Goal: Information Seeking & Learning: Learn about a topic

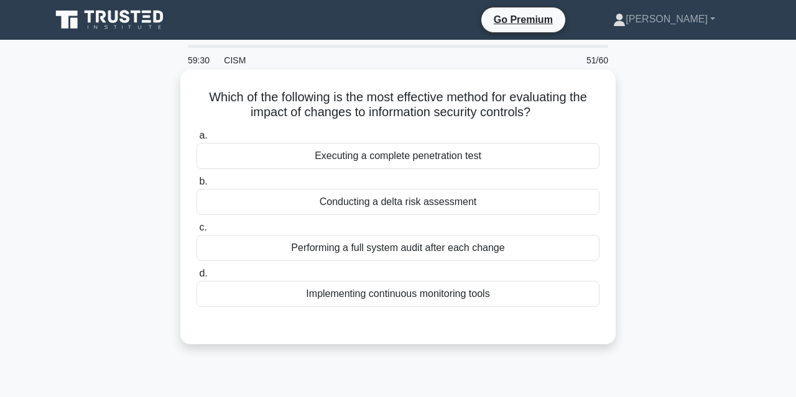
click at [463, 288] on div "Implementing continuous monitoring tools" at bounding box center [398, 294] width 403 height 26
click at [197, 278] on input "d. Implementing continuous monitoring tools" at bounding box center [197, 274] width 0 height 8
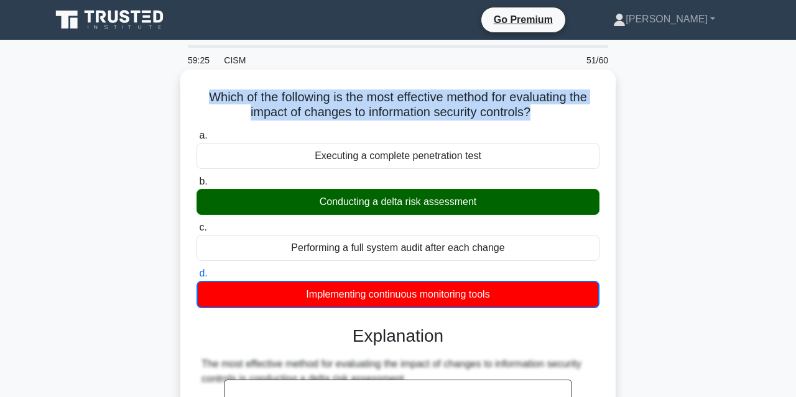
drag, startPoint x: 508, startPoint y: 302, endPoint x: 187, endPoint y: 98, distance: 380.7
copy h5 "Which of the following is the most effective method for evaluating the impact o…"
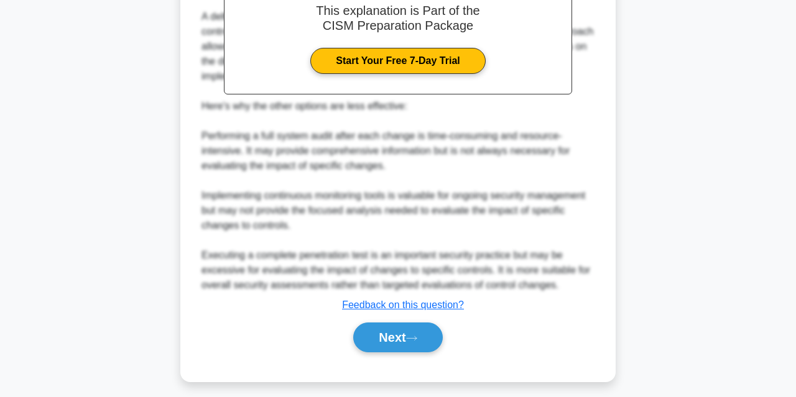
scroll to position [399, 0]
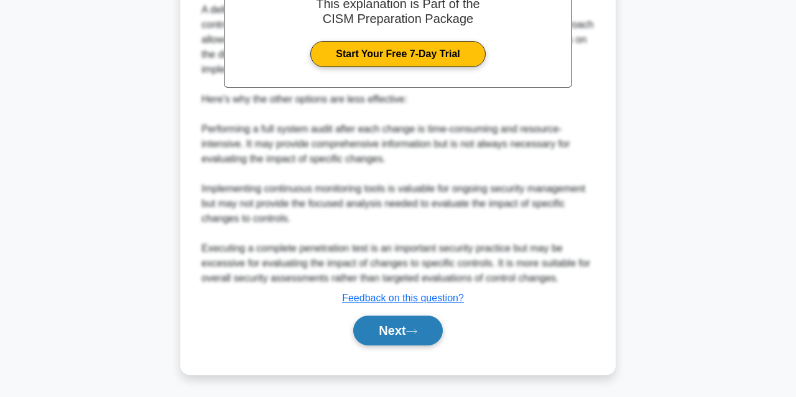
click at [371, 307] on button "Next" at bounding box center [397, 331] width 89 height 30
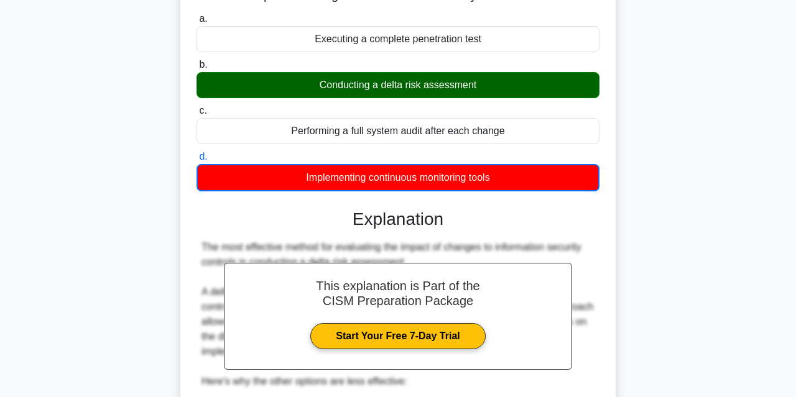
scroll to position [0, 0]
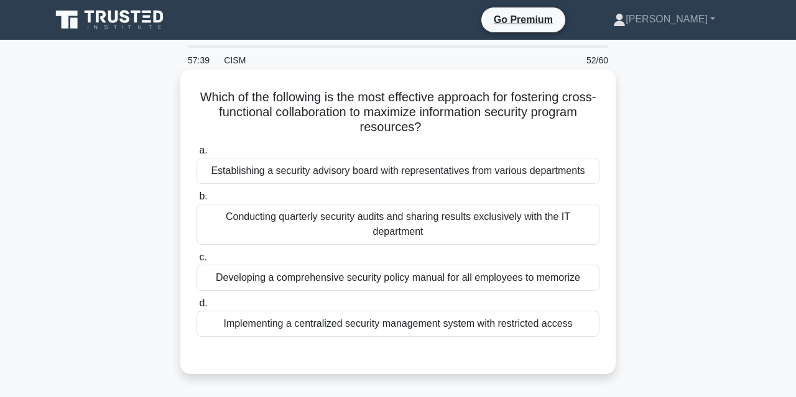
click at [437, 174] on div "Establishing a security advisory board with representatives from various depart…" at bounding box center [398, 171] width 403 height 26
click at [197, 155] on input "a. Establishing a security advisory board with representatives from various dep…" at bounding box center [197, 151] width 0 height 8
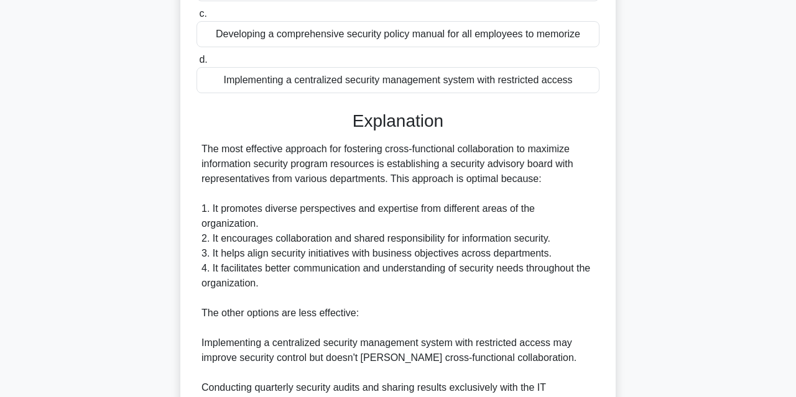
scroll to position [472, 0]
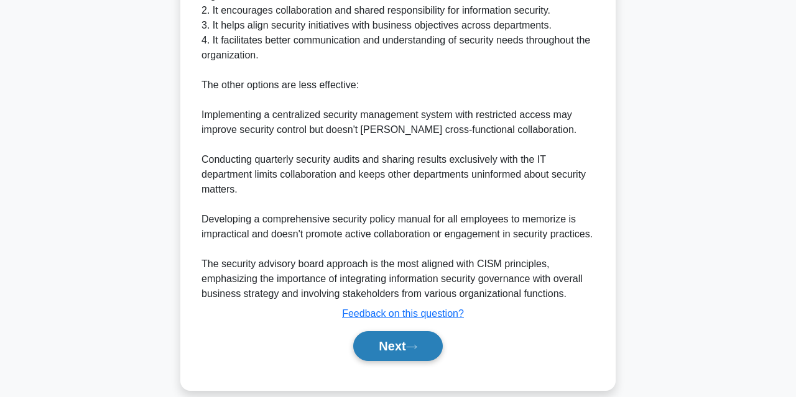
click at [389, 307] on button "Next" at bounding box center [397, 347] width 89 height 30
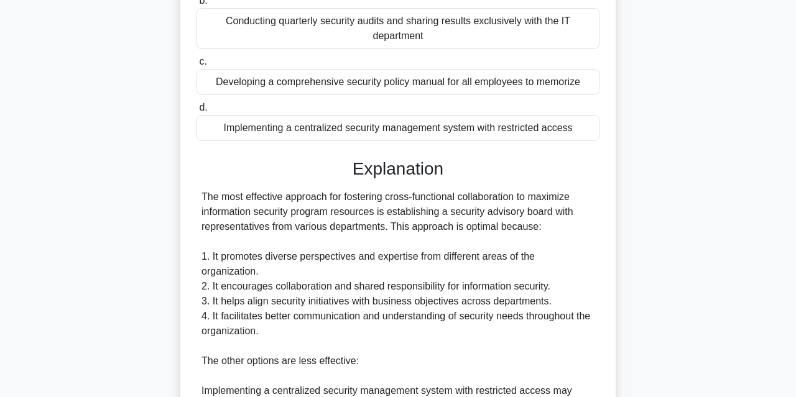
scroll to position [0, 0]
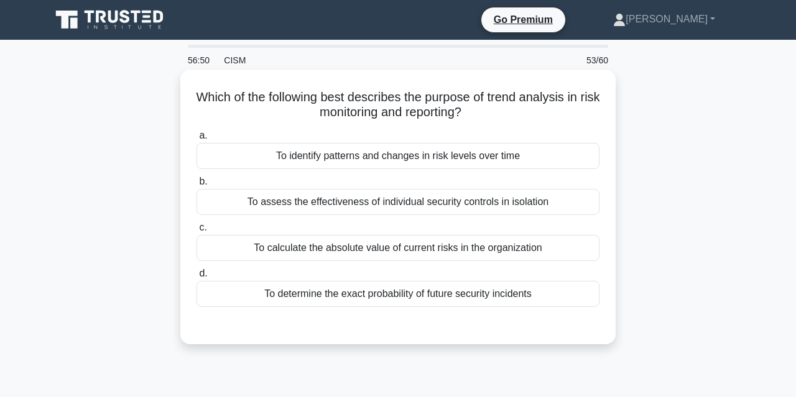
click at [430, 163] on div "To identify patterns and changes in risk levels over time" at bounding box center [398, 156] width 403 height 26
click at [197, 140] on input "a. To identify patterns and changes in risk levels over time" at bounding box center [197, 136] width 0 height 8
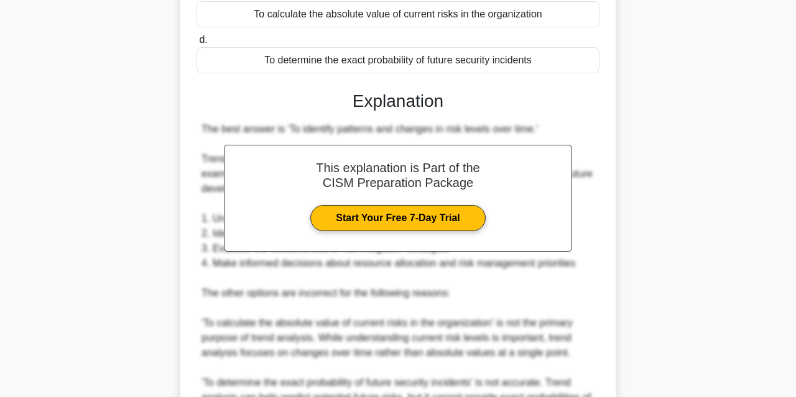
scroll to position [490, 0]
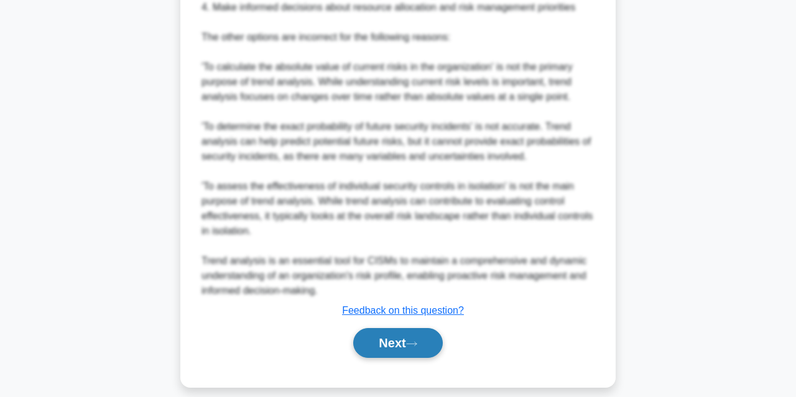
click at [399, 307] on button "Next" at bounding box center [397, 343] width 89 height 30
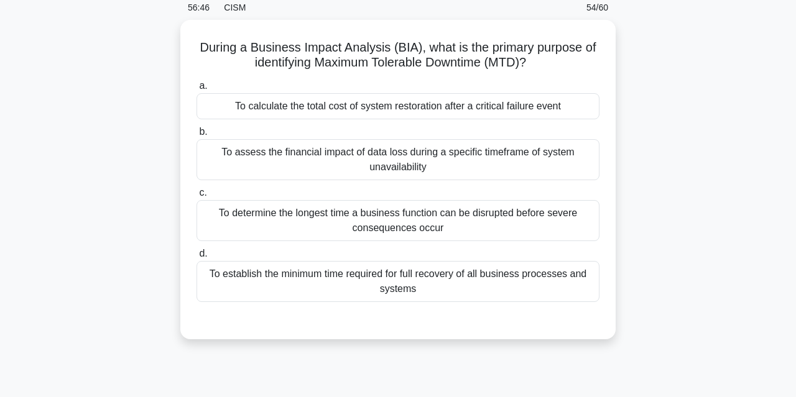
scroll to position [0, 0]
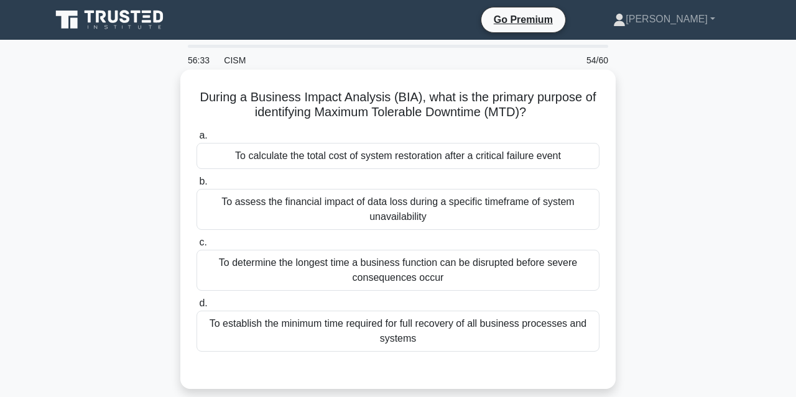
click at [411, 279] on div "To determine the longest time a business function can be disrupted before sever…" at bounding box center [398, 270] width 403 height 41
click at [197, 247] on input "c. To determine the longest time a business function can be disrupted before se…" at bounding box center [197, 243] width 0 height 8
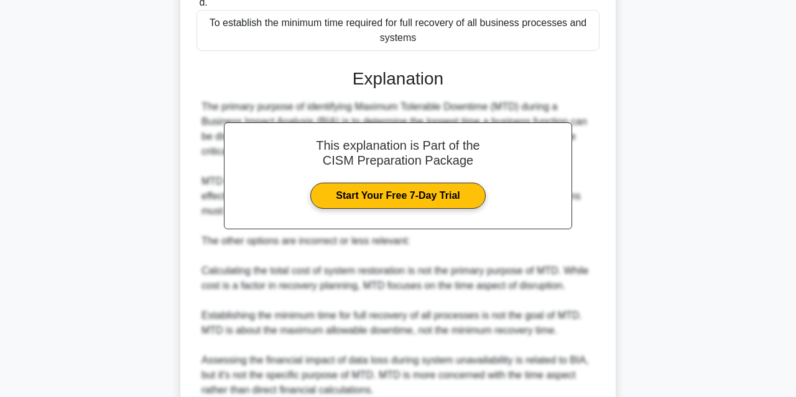
scroll to position [412, 0]
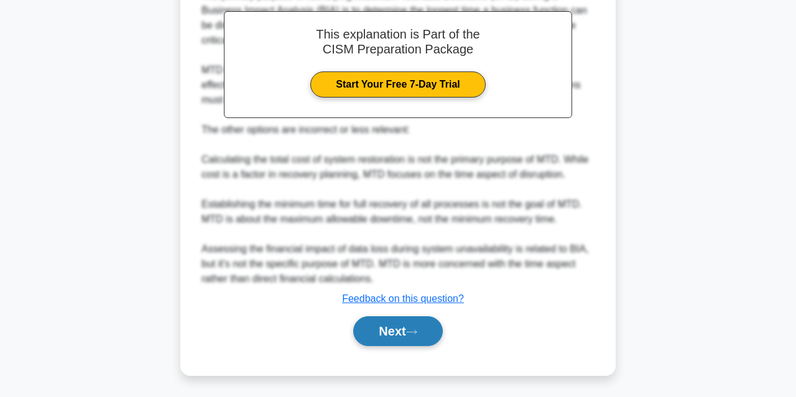
click at [399, 307] on button "Next" at bounding box center [397, 332] width 89 height 30
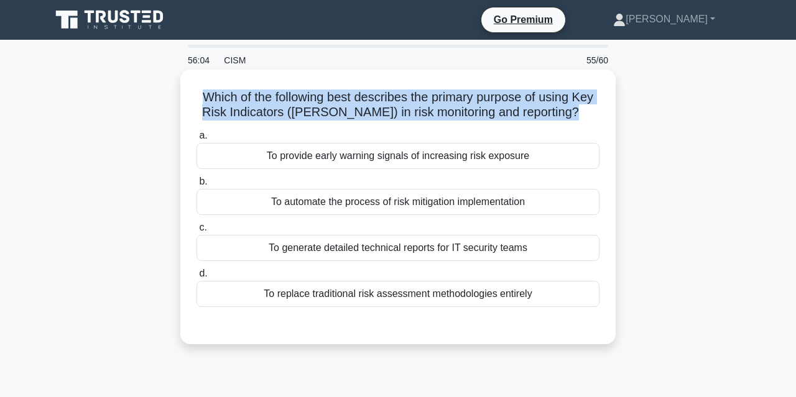
drag, startPoint x: 538, startPoint y: 299, endPoint x: 205, endPoint y: 93, distance: 391.5
click at [205, 93] on div "Which of the following best describes the primary purpose of using Key Risk Ind…" at bounding box center [397, 207] width 425 height 265
copy h5 "Which of the following best describes the primary purpose of using Key Risk Ind…"
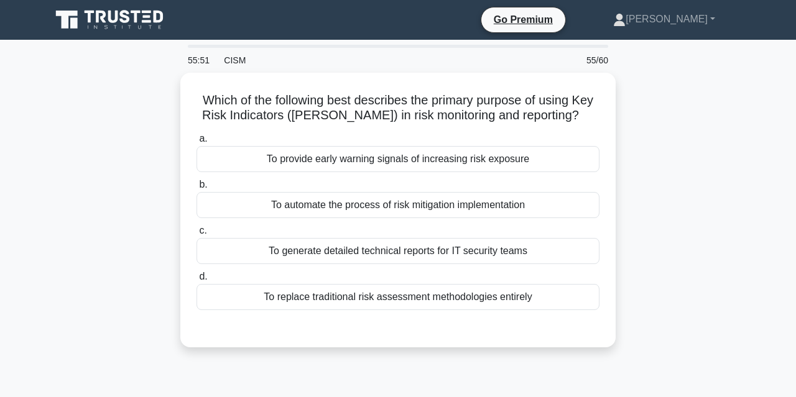
click at [76, 231] on div "Which of the following best describes the primary purpose of using Key Risk Ind…" at bounding box center [398, 218] width 709 height 290
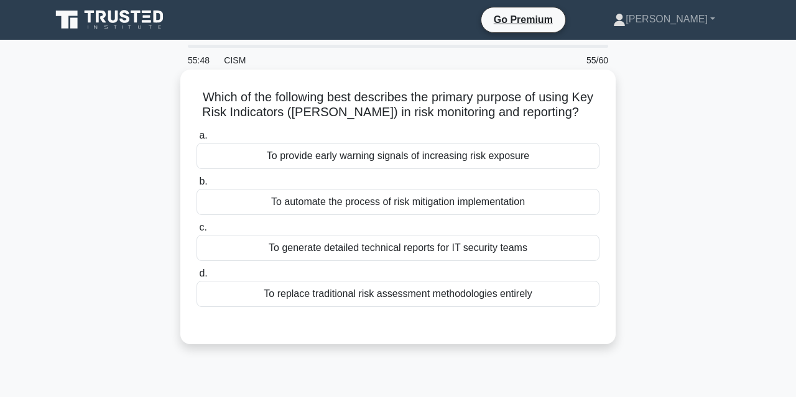
click at [340, 159] on div "To provide early warning signals of increasing risk exposure" at bounding box center [398, 156] width 403 height 26
click at [197, 140] on input "a. To provide early warning signals of increasing risk exposure" at bounding box center [197, 136] width 0 height 8
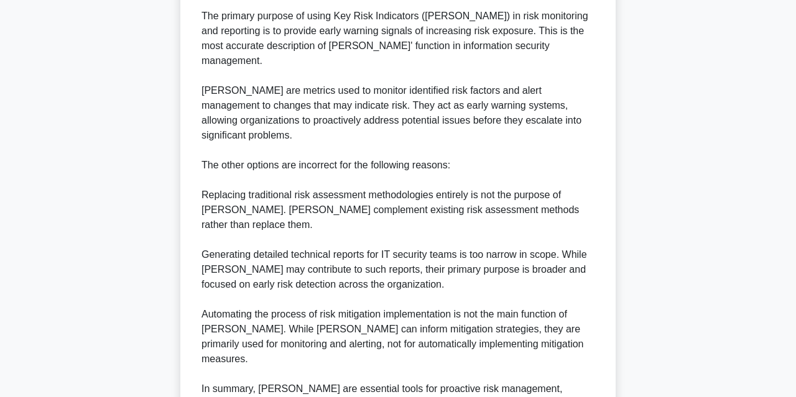
scroll to position [427, 0]
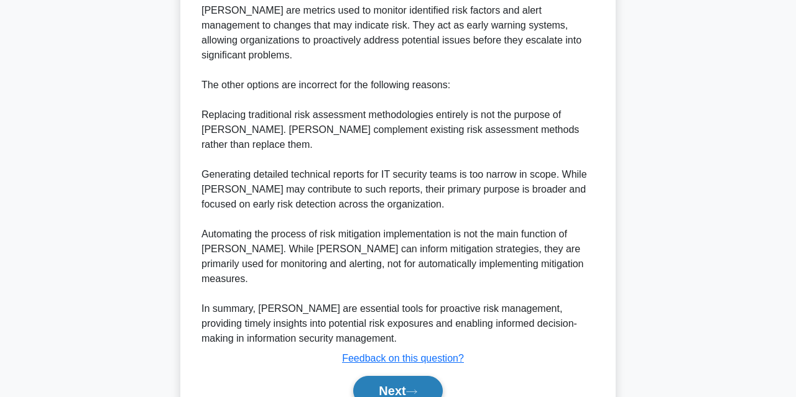
click at [404, 307] on button "Next" at bounding box center [397, 391] width 89 height 30
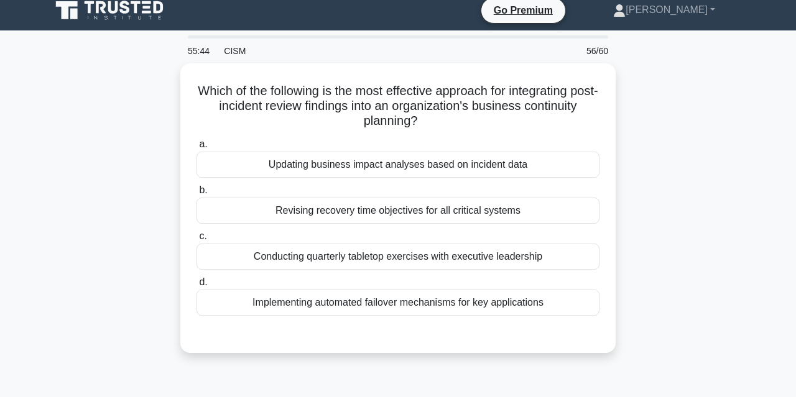
scroll to position [0, 0]
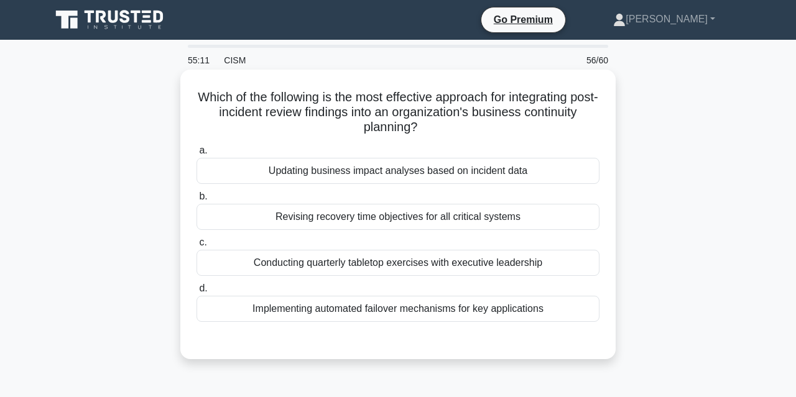
click at [425, 307] on div "Implementing automated failover mechanisms for key applications" at bounding box center [398, 309] width 403 height 26
click at [197, 293] on input "d. Implementing automated failover mechanisms for key applications" at bounding box center [197, 289] width 0 height 8
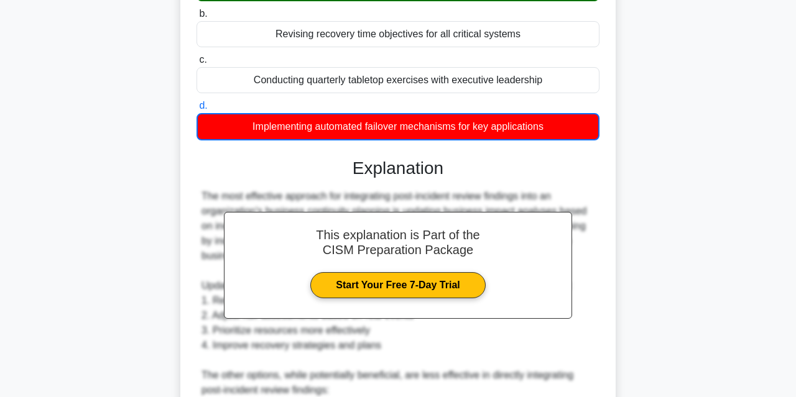
scroll to position [444, 0]
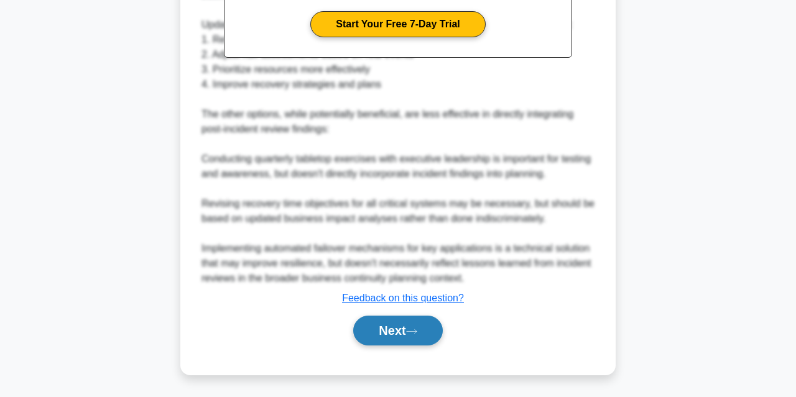
click at [404, 307] on button "Next" at bounding box center [397, 331] width 89 height 30
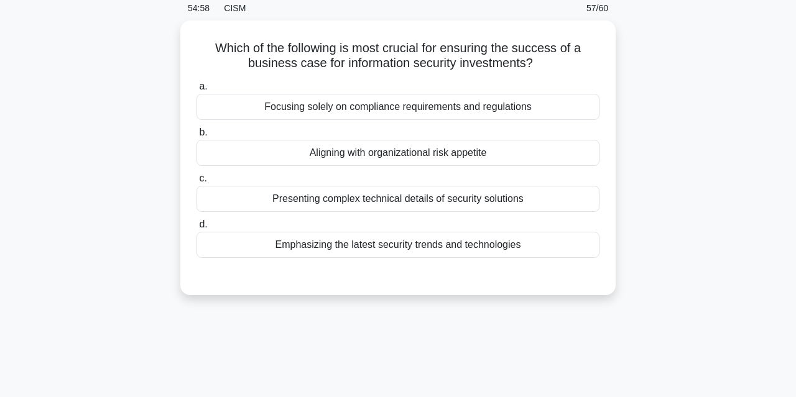
scroll to position [0, 0]
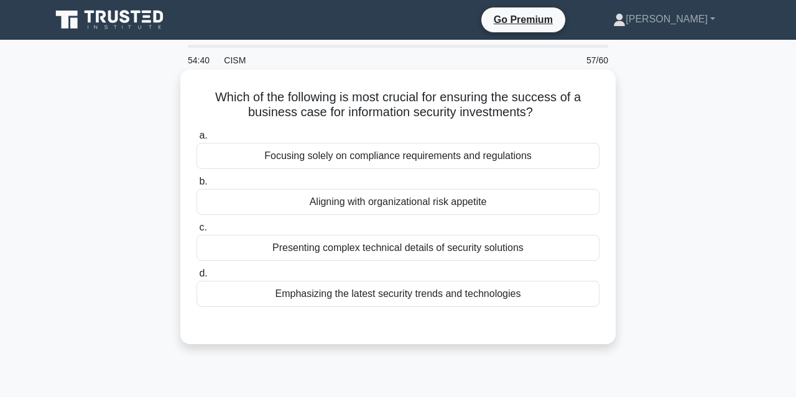
click at [406, 197] on div "Aligning with organizational risk appetite" at bounding box center [398, 202] width 403 height 26
click at [197, 186] on input "b. Aligning with organizational risk appetite" at bounding box center [197, 182] width 0 height 8
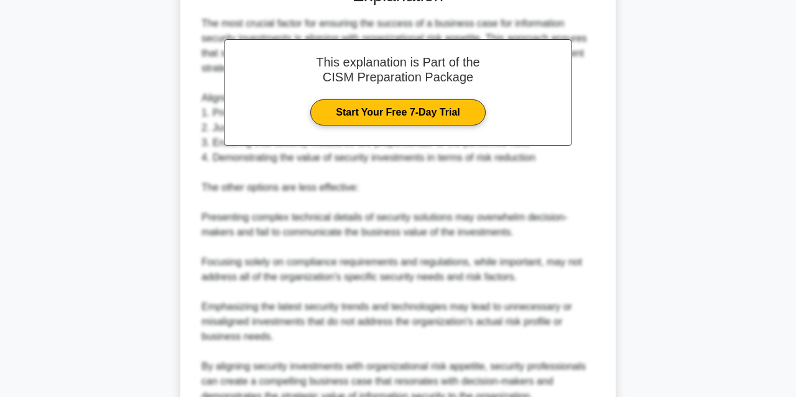
scroll to position [457, 0]
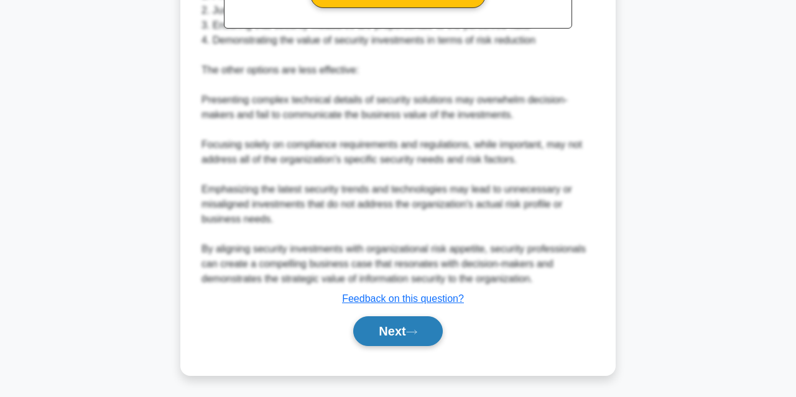
click at [402, 307] on button "Next" at bounding box center [397, 332] width 89 height 30
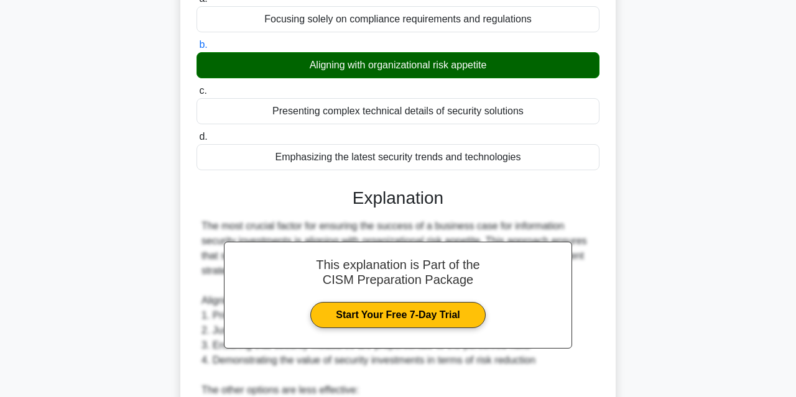
scroll to position [0, 0]
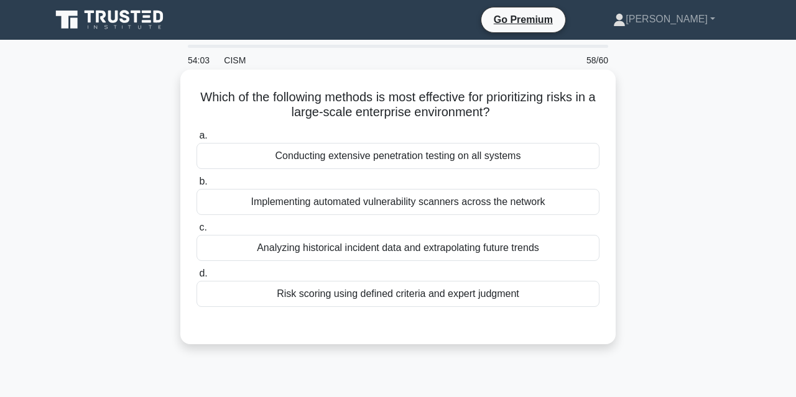
click at [398, 298] on div "Risk scoring using defined criteria and expert judgment" at bounding box center [398, 294] width 403 height 26
click at [197, 278] on input "d. Risk scoring using defined criteria and expert judgment" at bounding box center [197, 274] width 0 height 8
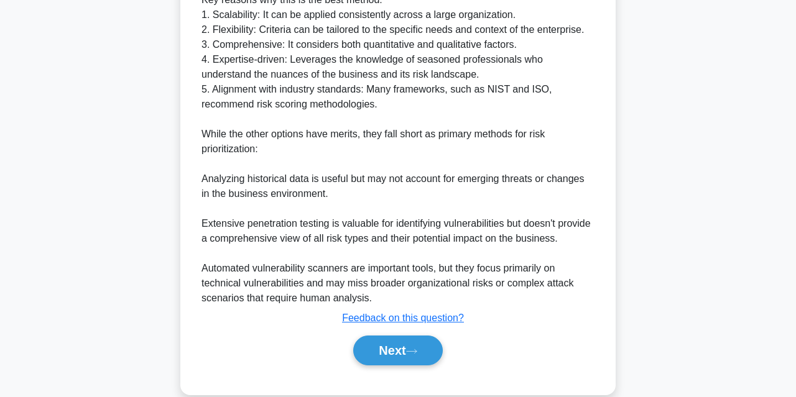
scroll to position [442, 0]
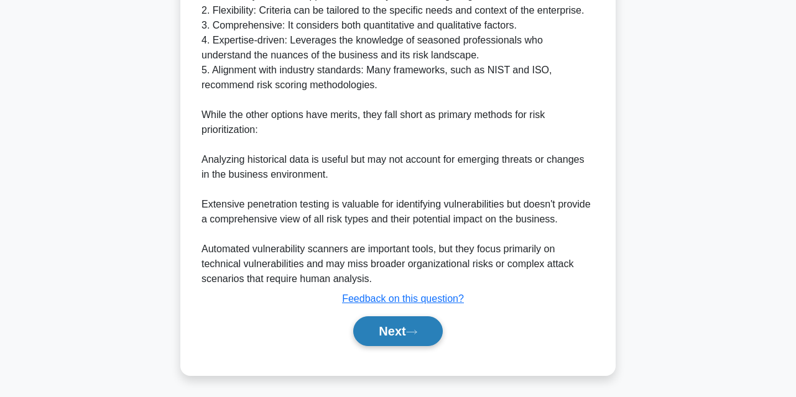
click at [384, 307] on button "Next" at bounding box center [397, 332] width 89 height 30
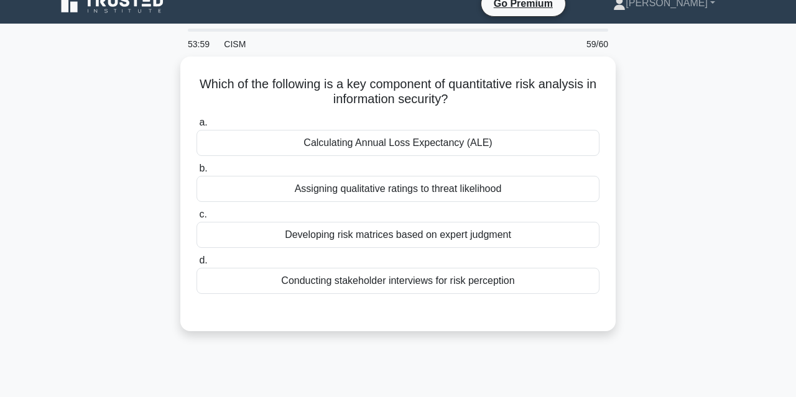
scroll to position [0, 0]
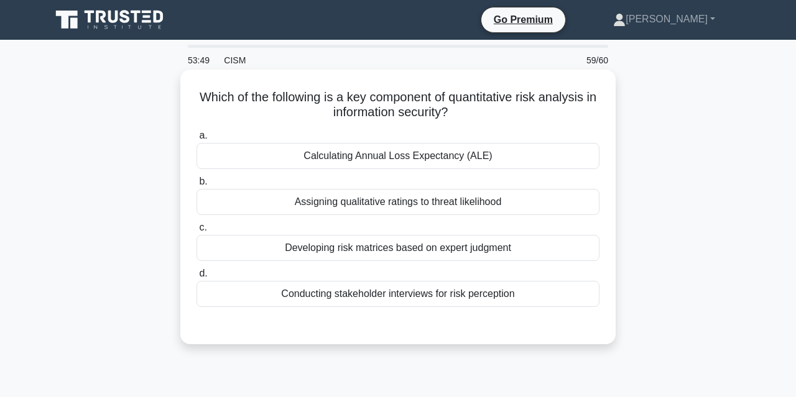
click at [421, 156] on div "Calculating Annual Loss Expectancy (ALE)" at bounding box center [398, 156] width 403 height 26
click at [197, 140] on input "a. Calculating Annual Loss Expectancy (ALE)" at bounding box center [197, 136] width 0 height 8
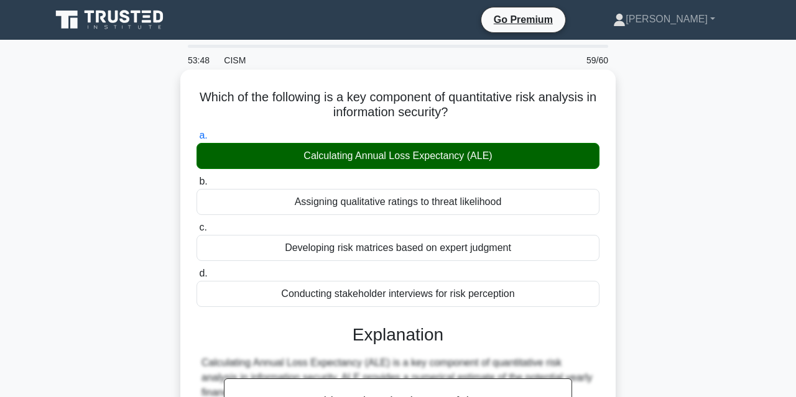
scroll to position [353, 0]
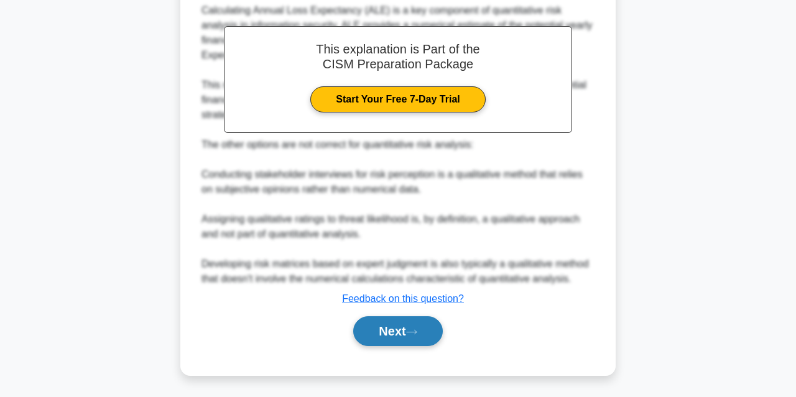
click at [396, 307] on button "Next" at bounding box center [397, 332] width 89 height 30
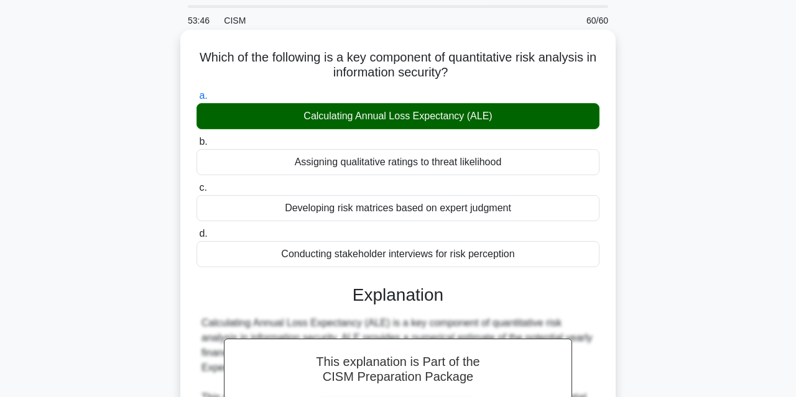
scroll to position [0, 0]
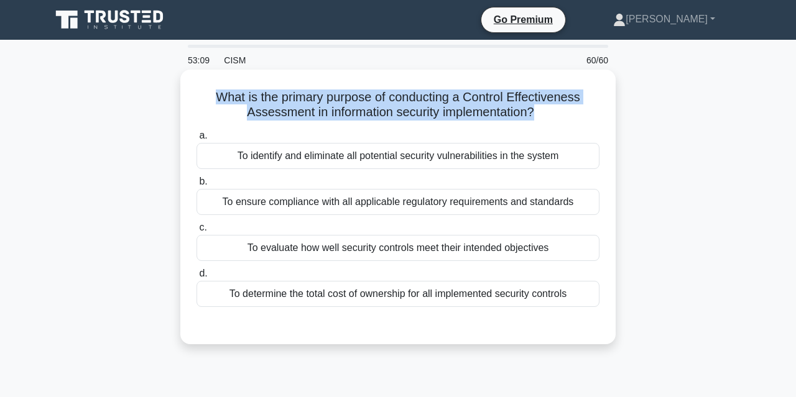
drag, startPoint x: 579, startPoint y: 296, endPoint x: 211, endPoint y: 83, distance: 425.0
click at [211, 83] on div "What is the primary purpose of conducting a Control Effectiveness Assessment in…" at bounding box center [397, 207] width 425 height 265
copy h5 "What is the primary purpose of conducting a Control Effectiveness Assessment in…"
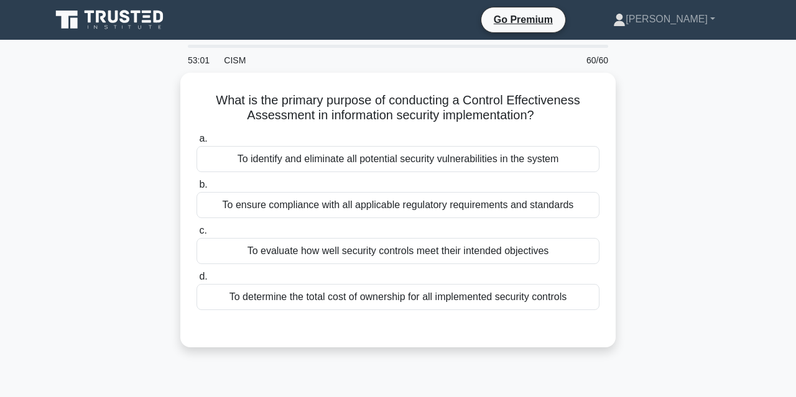
click at [96, 139] on div "What is the primary purpose of conducting a Control Effectiveness Assessment in…" at bounding box center [398, 218] width 709 height 290
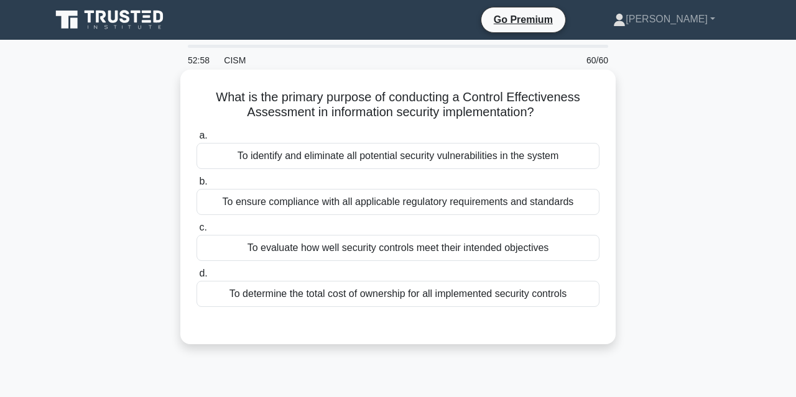
click at [258, 246] on div "To evaluate how well security controls meet their intended objectives" at bounding box center [398, 248] width 403 height 26
click at [197, 232] on input "c. To evaluate how well security controls meet their intended objectives" at bounding box center [197, 228] width 0 height 8
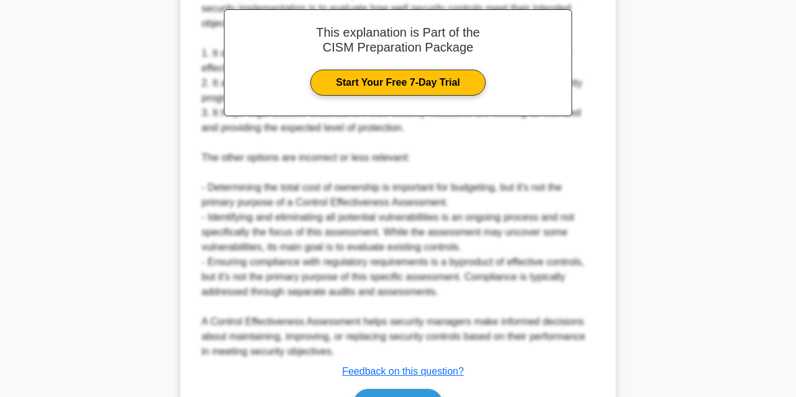
scroll to position [442, 0]
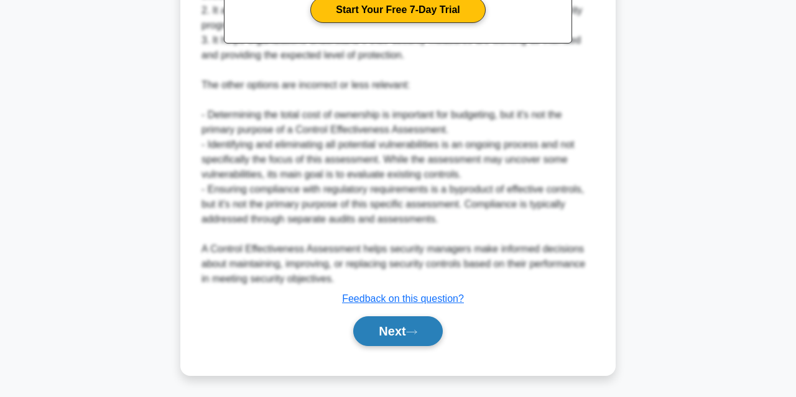
click at [373, 307] on button "Next" at bounding box center [397, 332] width 89 height 30
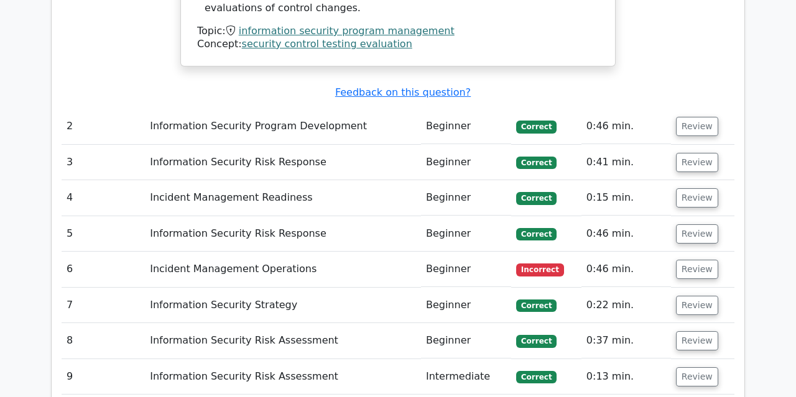
scroll to position [1692, 0]
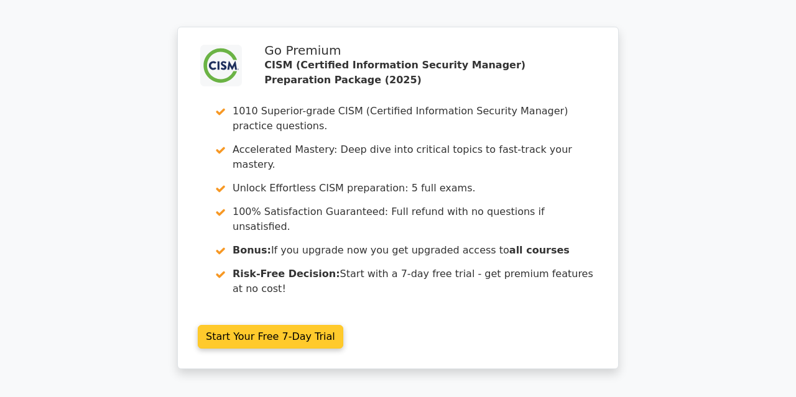
scroll to position [2904, 0]
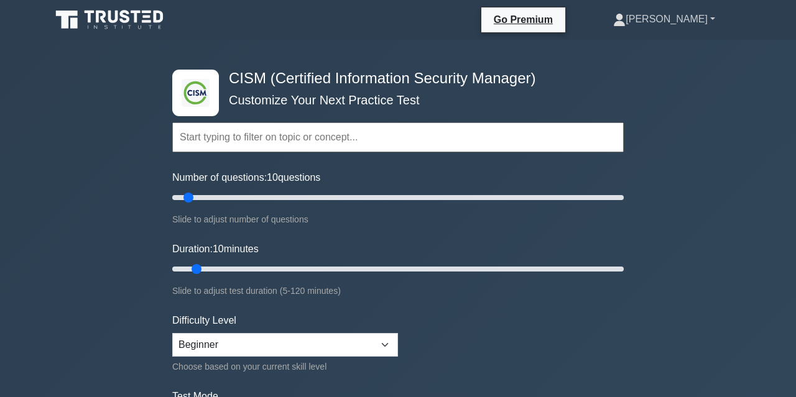
click at [692, 24] on link "[PERSON_NAME]" at bounding box center [664, 19] width 162 height 25
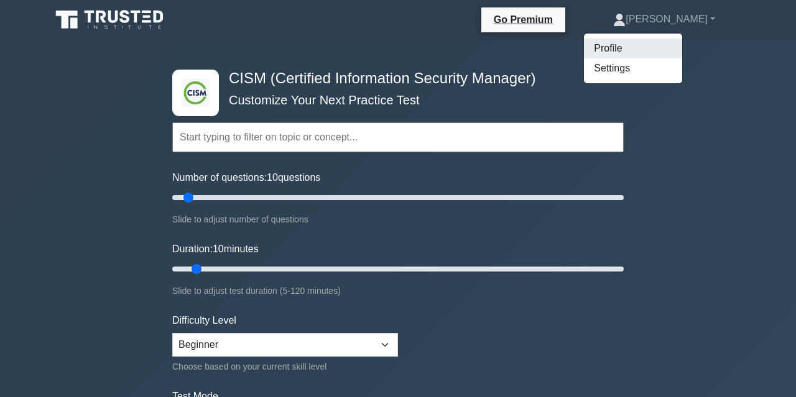
click at [656, 45] on link "Profile" at bounding box center [633, 49] width 98 height 20
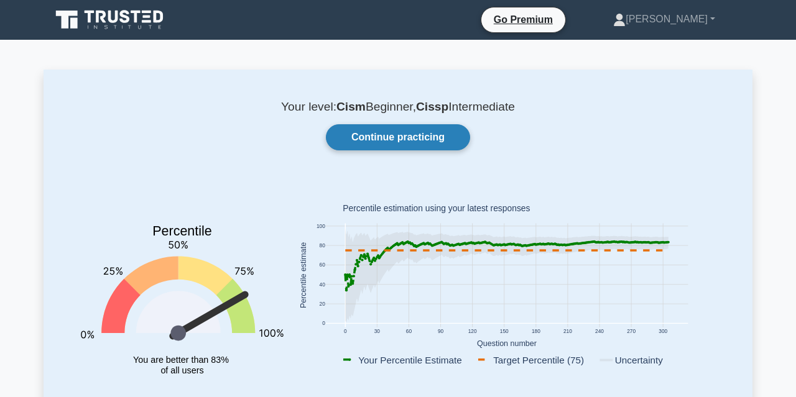
click at [419, 136] on link "Continue practicing" at bounding box center [398, 137] width 144 height 26
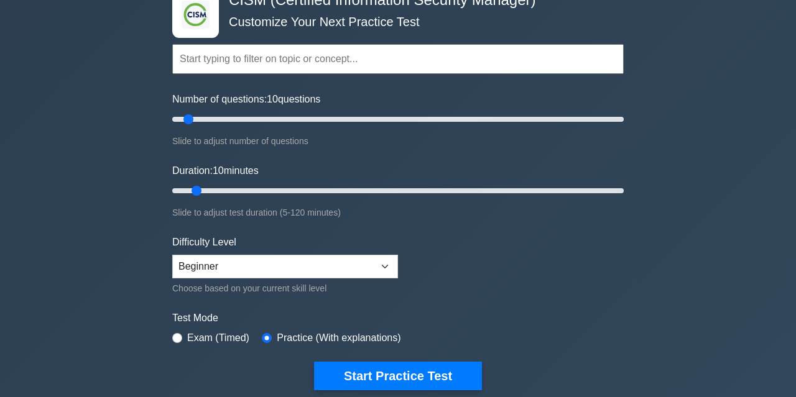
scroll to position [78, 0]
